Goal: Find specific page/section: Find specific page/section

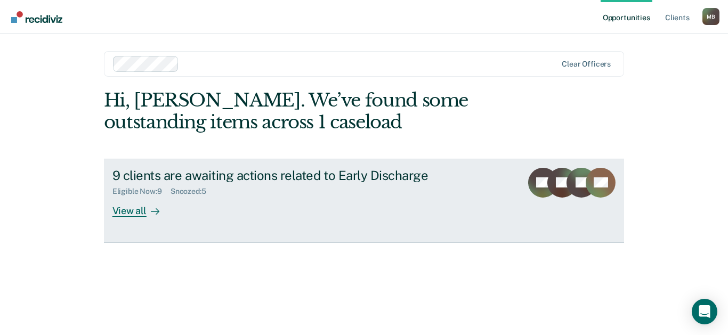
click at [136, 214] on div "View all" at bounding box center [142, 206] width 60 height 21
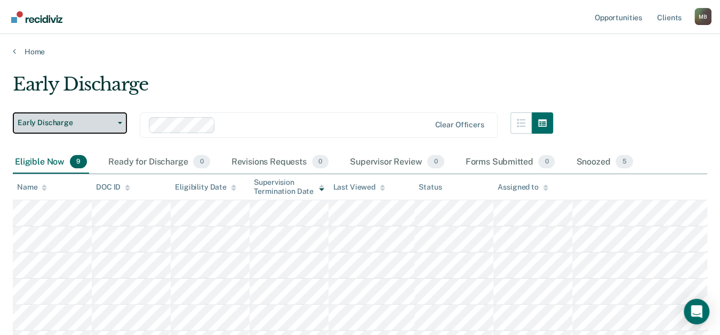
click at [94, 129] on button "Early Discharge" at bounding box center [70, 122] width 114 height 21
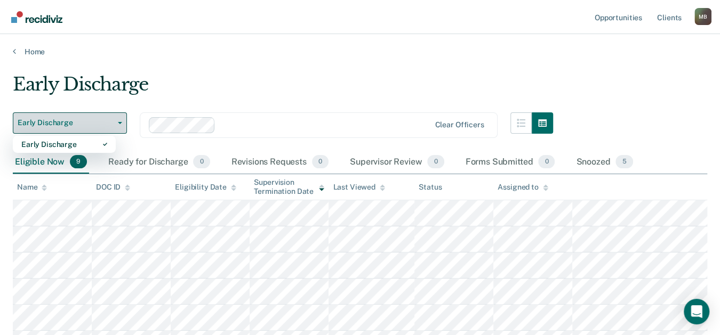
click at [96, 126] on span "Early Discharge" at bounding box center [66, 122] width 96 height 9
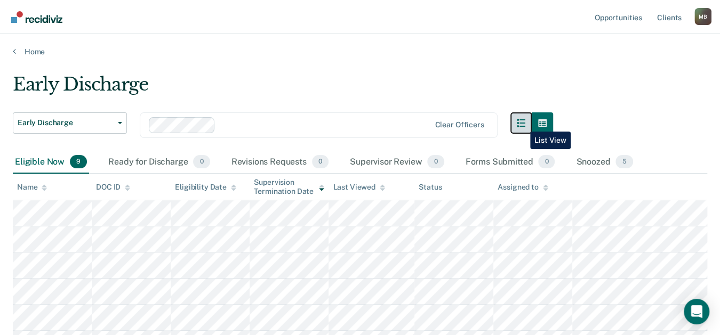
click at [522, 124] on icon "button" at bounding box center [520, 123] width 9 height 9
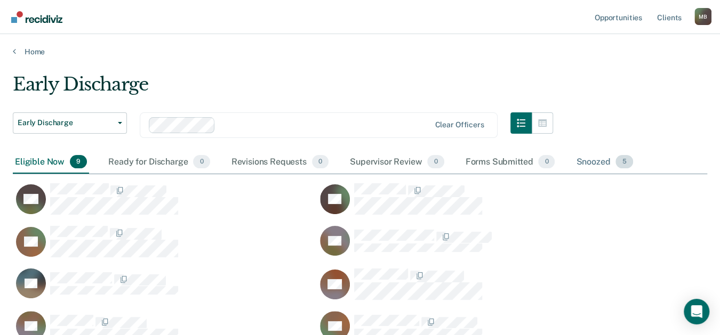
click at [602, 160] on div "Snoozed 5" at bounding box center [603, 162] width 61 height 23
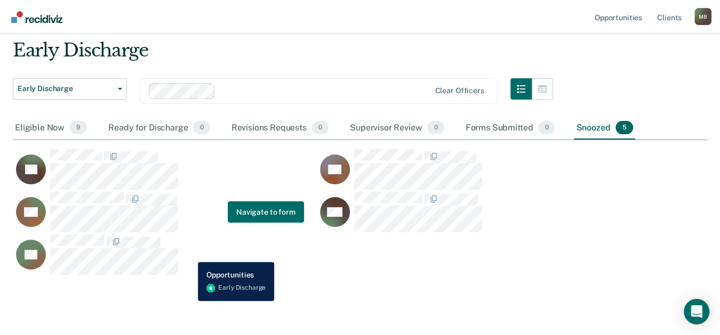
scroll to position [51, 0]
